Goal: Check status: Check status

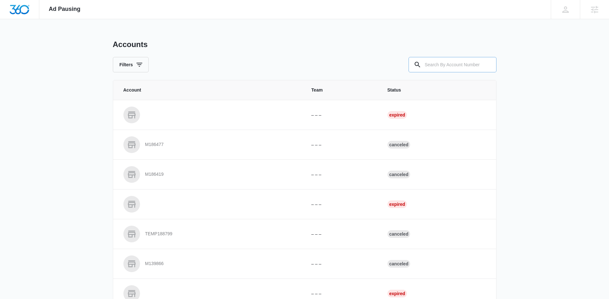
click at [446, 65] on input "text" at bounding box center [453, 64] width 88 height 15
paste input "M336761"
type input "M336761"
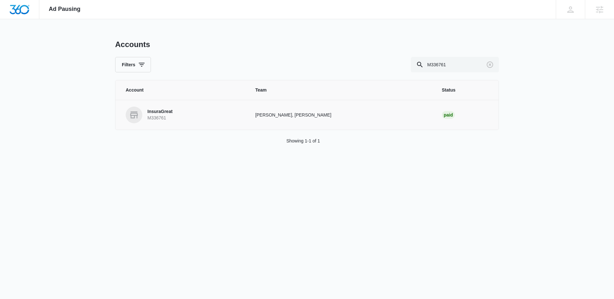
click at [240, 119] on link "InsuraGreat M336761" at bounding box center [183, 115] width 114 height 17
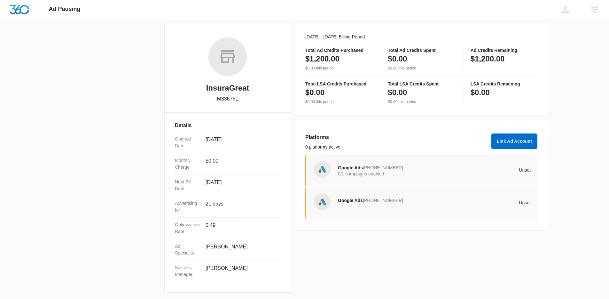
scroll to position [86, 0]
click at [377, 202] on div "Google Ads [PHONE_NUMBER] –" at bounding box center [386, 201] width 97 height 13
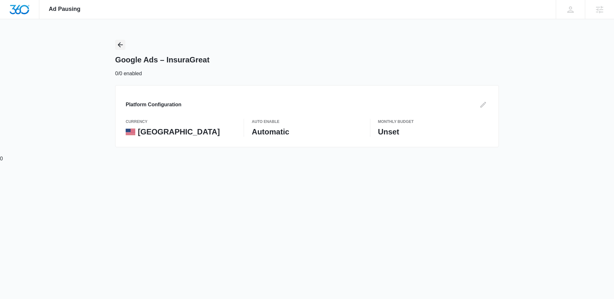
click at [118, 45] on icon "Back" at bounding box center [120, 45] width 8 height 8
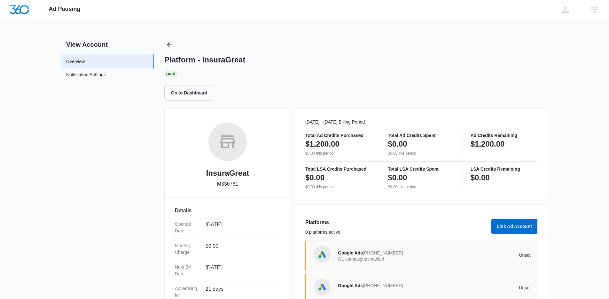
click at [367, 258] on p "0/1 campaigns enabled" at bounding box center [386, 259] width 97 height 4
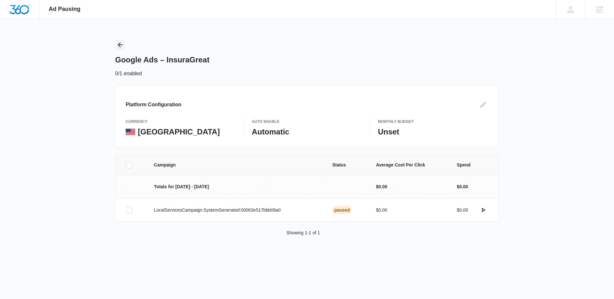
click at [120, 46] on icon "Back" at bounding box center [120, 44] width 5 height 5
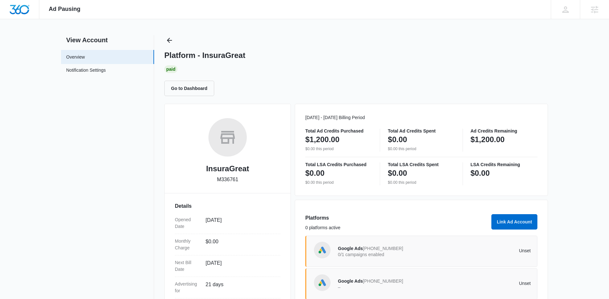
scroll to position [36, 0]
